Goal: Information Seeking & Learning: Learn about a topic

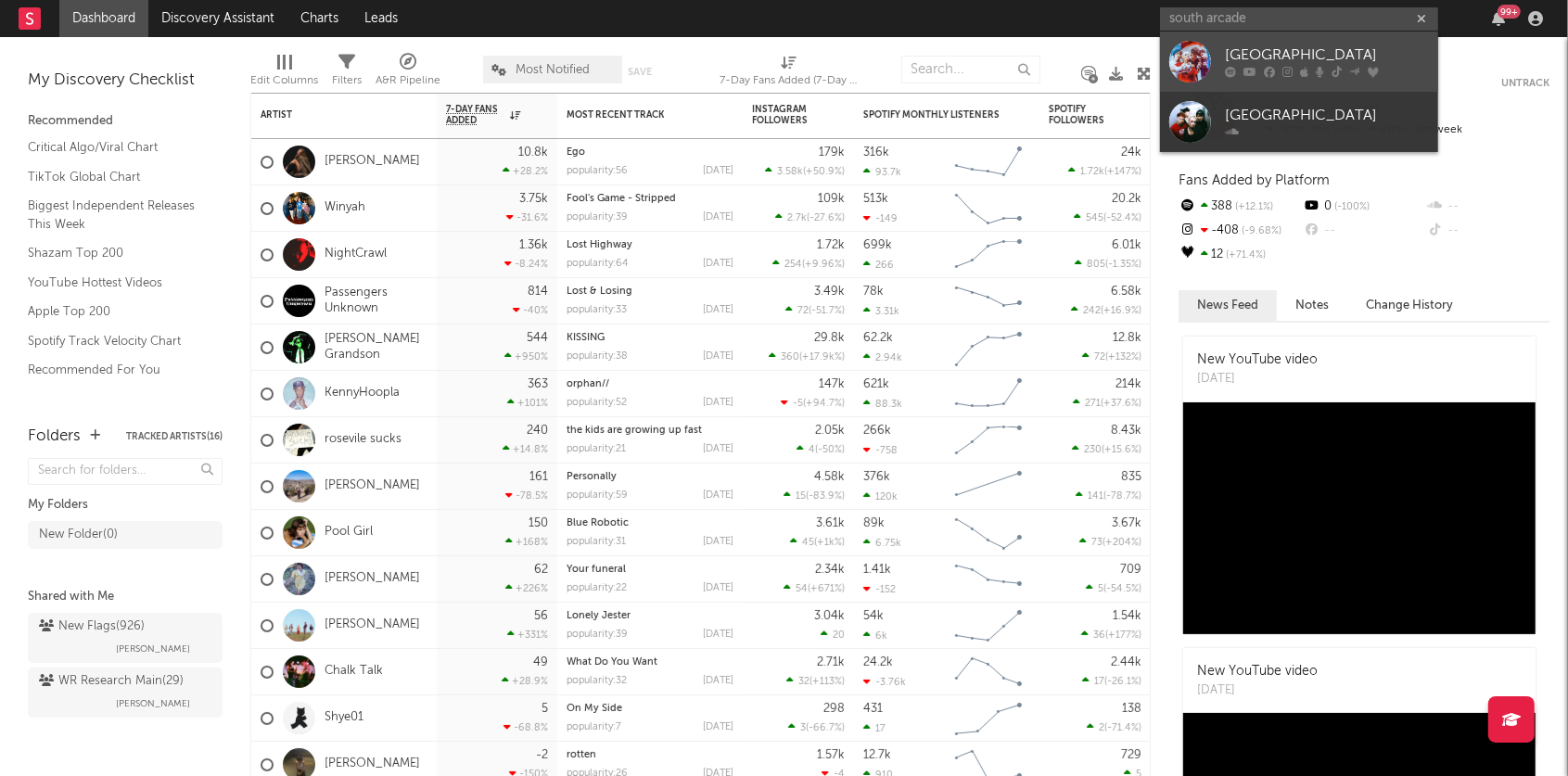
type input "south arcade"
click at [1266, 44] on div "[GEOGRAPHIC_DATA]" at bounding box center [1326, 55] width 204 height 22
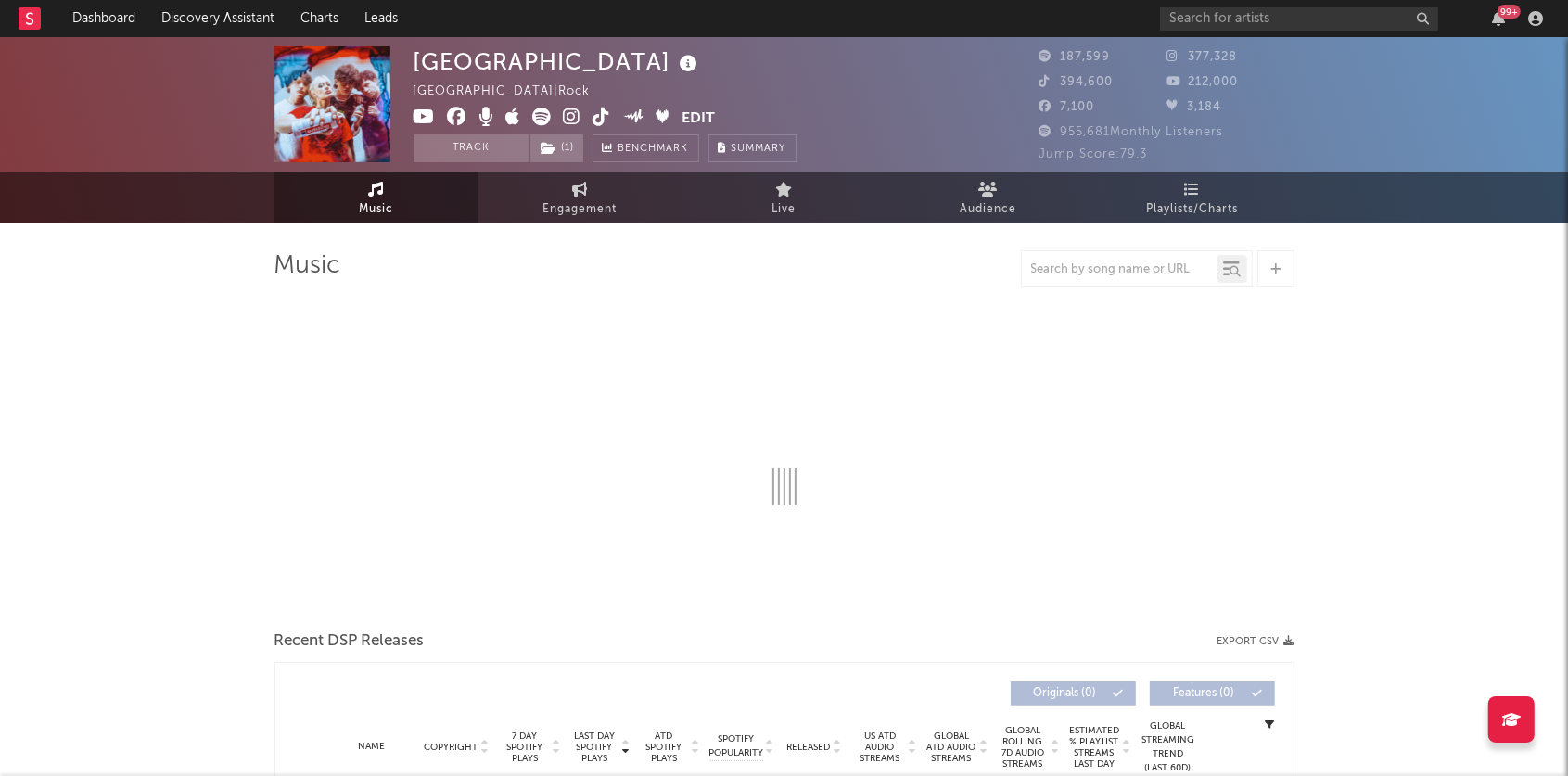
select select "6m"
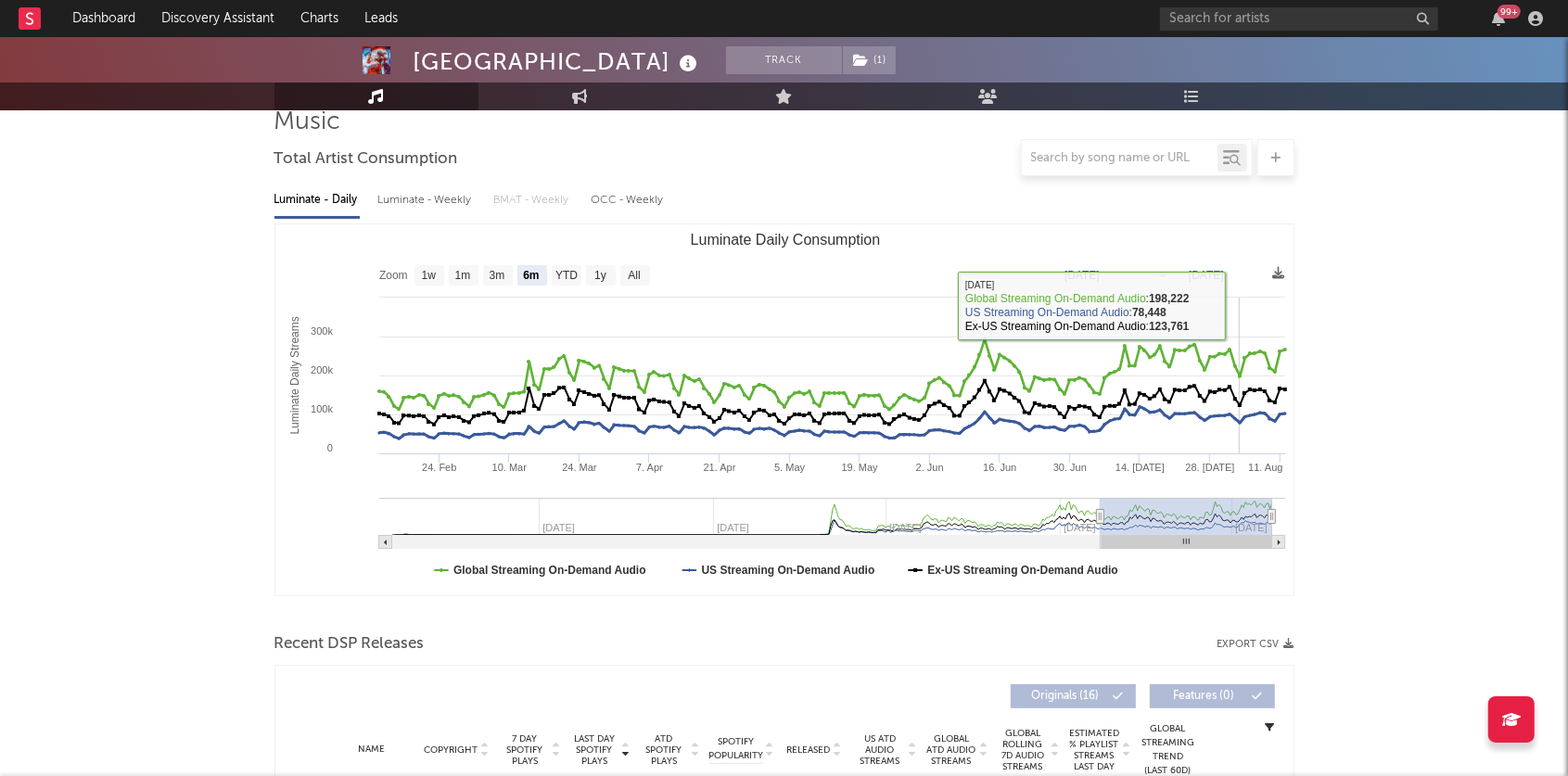
scroll to position [159, 0]
